Goal: Communication & Community: Answer question/provide support

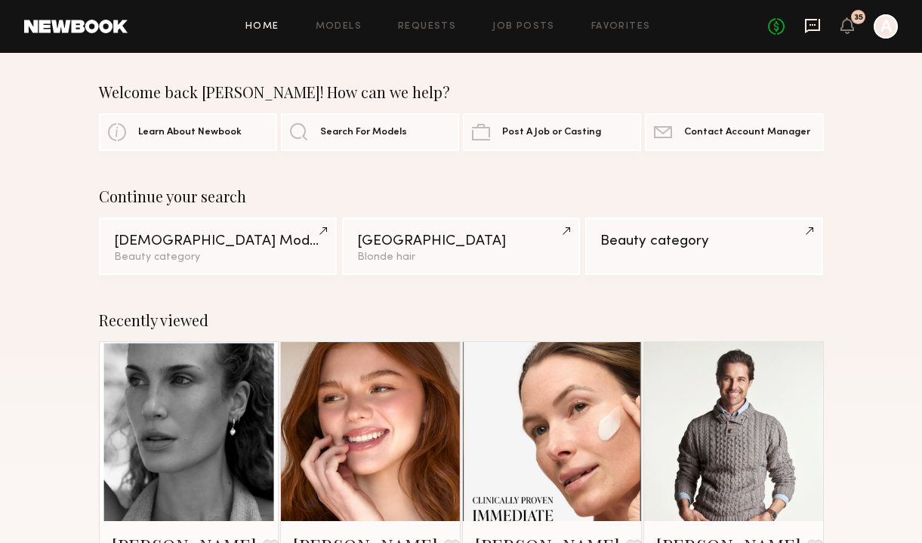
click at [810, 28] on icon at bounding box center [812, 25] width 17 height 17
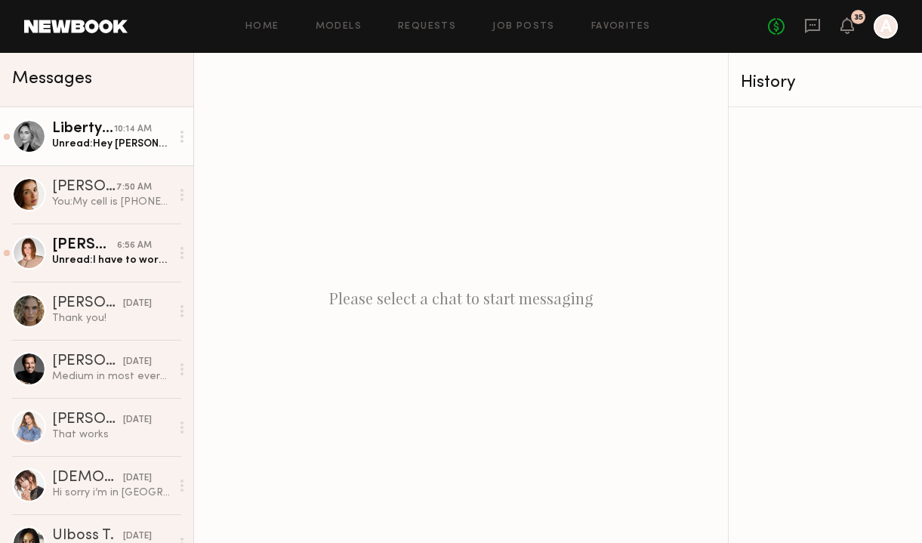
click at [131, 143] on div "Unread: Hey [PERSON_NAME]! Whenever you can send over product I can get you UGC…" at bounding box center [111, 144] width 119 height 14
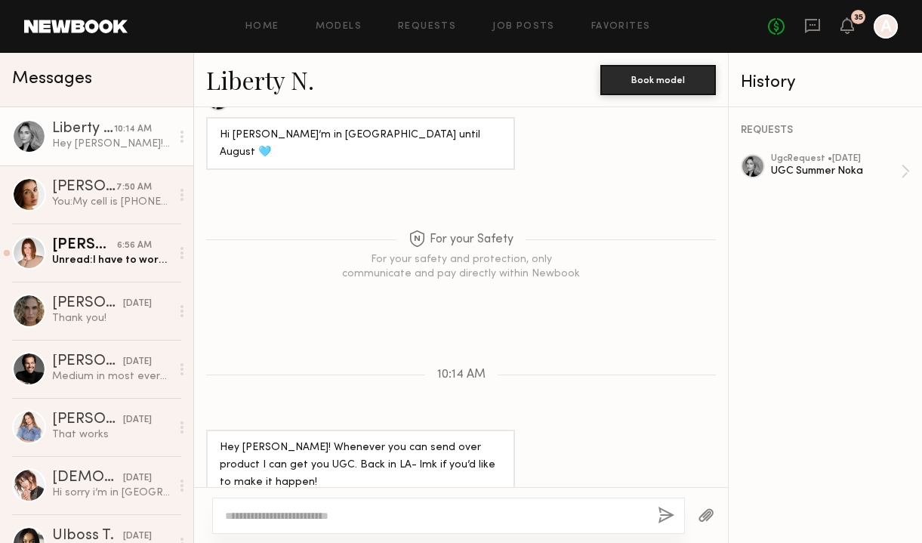
scroll to position [899, 0]
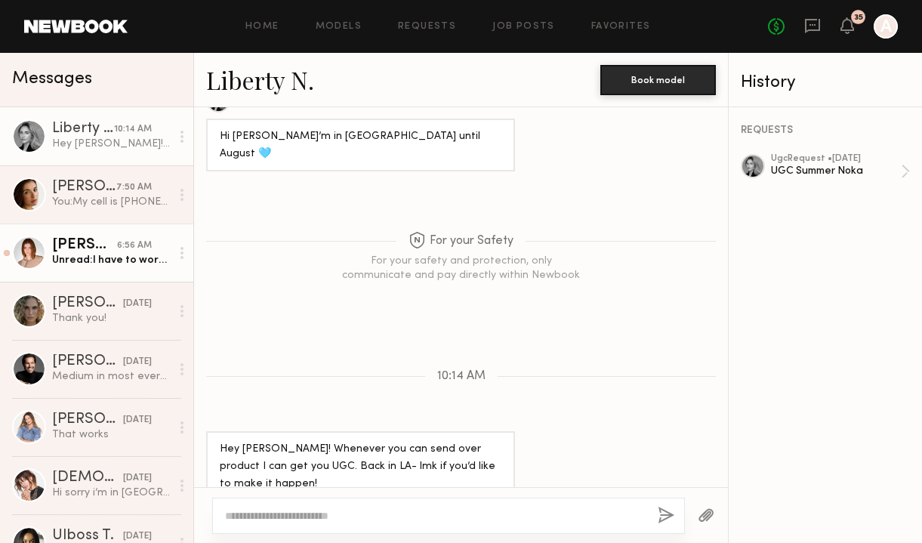
click at [86, 245] on div "[PERSON_NAME]" at bounding box center [84, 245] width 65 height 15
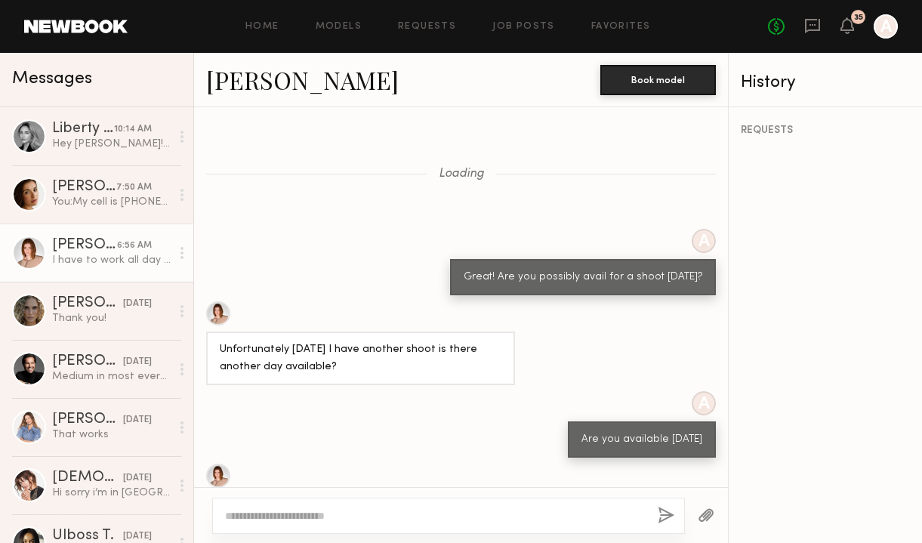
scroll to position [989, 0]
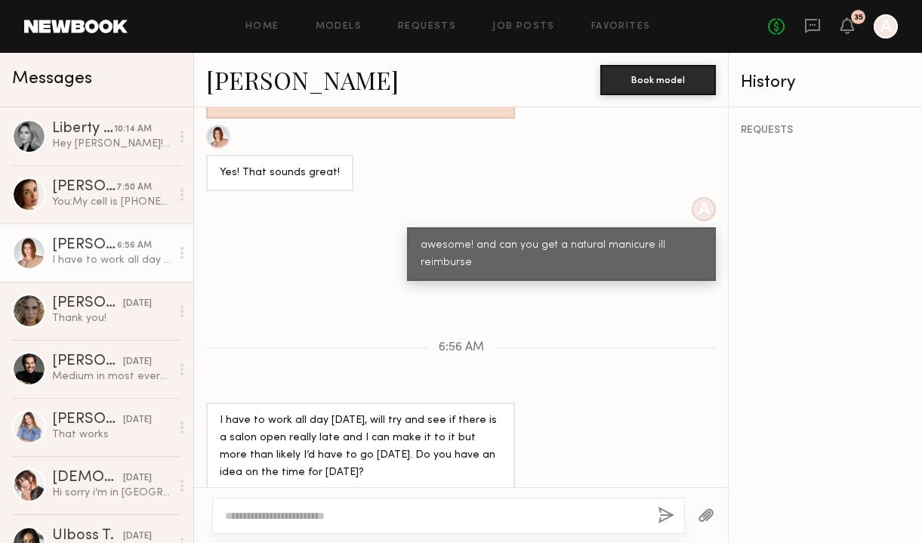
click at [315, 515] on textarea at bounding box center [435, 515] width 421 height 15
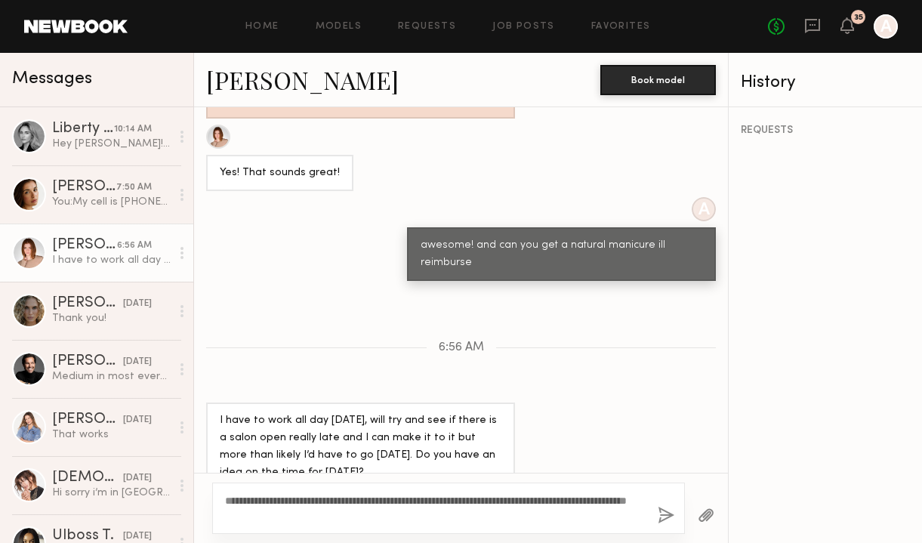
type textarea "**********"
click at [669, 522] on button "button" at bounding box center [666, 516] width 17 height 19
